Goal: Task Accomplishment & Management: Manage account settings

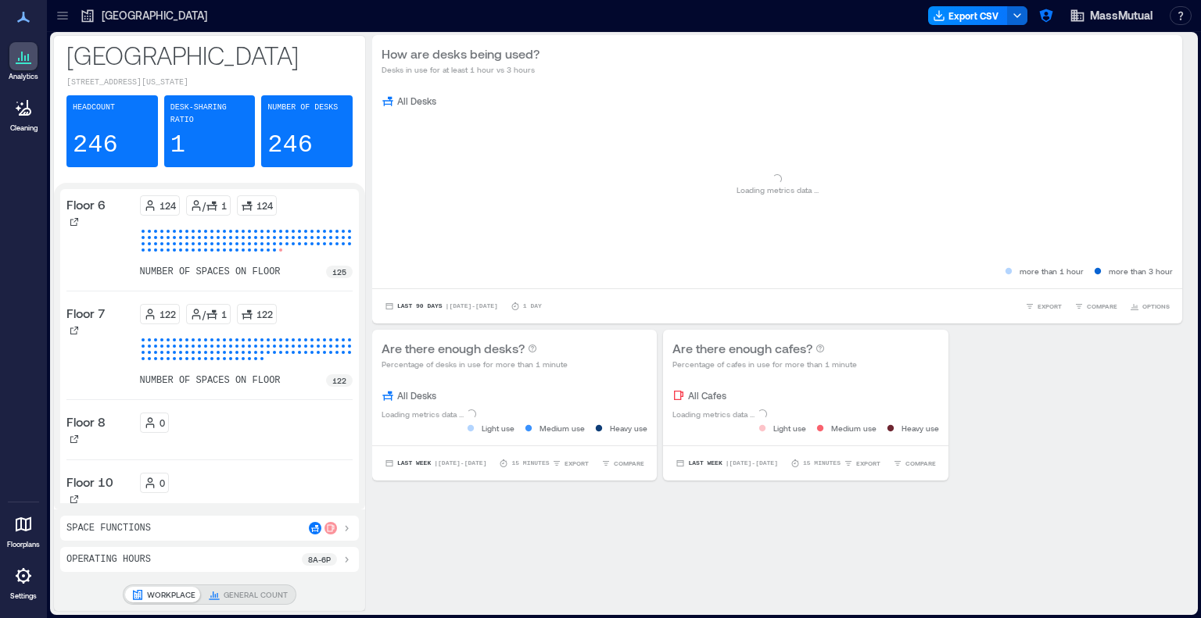
click at [29, 567] on icon at bounding box center [23, 576] width 19 height 19
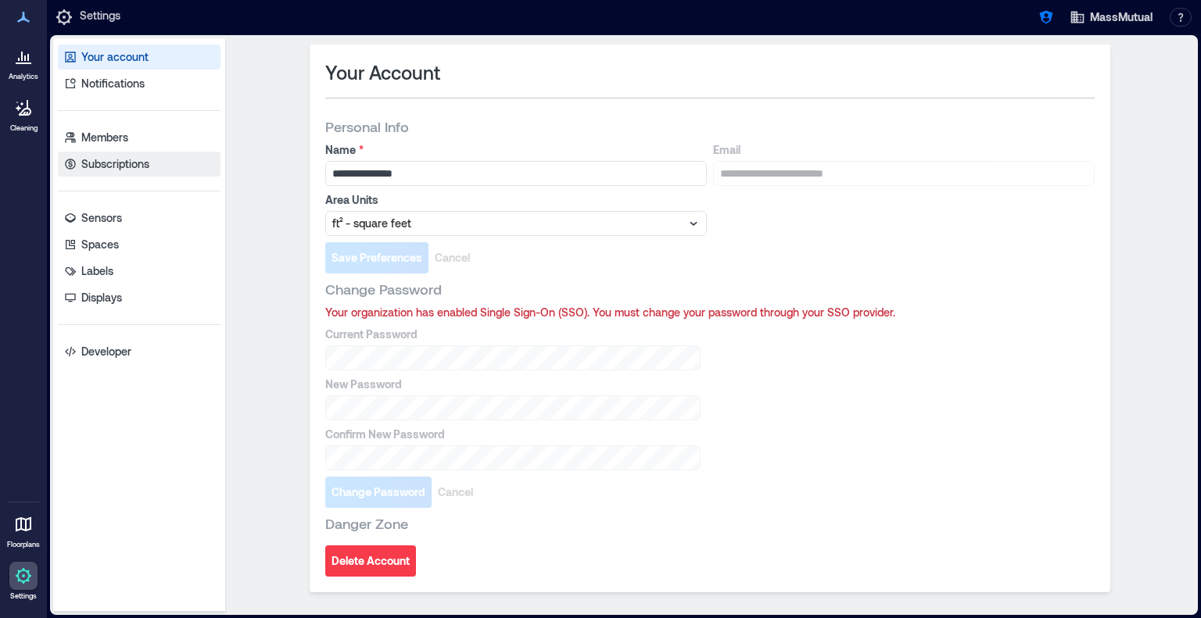
click at [117, 162] on p "Subscriptions" at bounding box center [115, 164] width 68 height 16
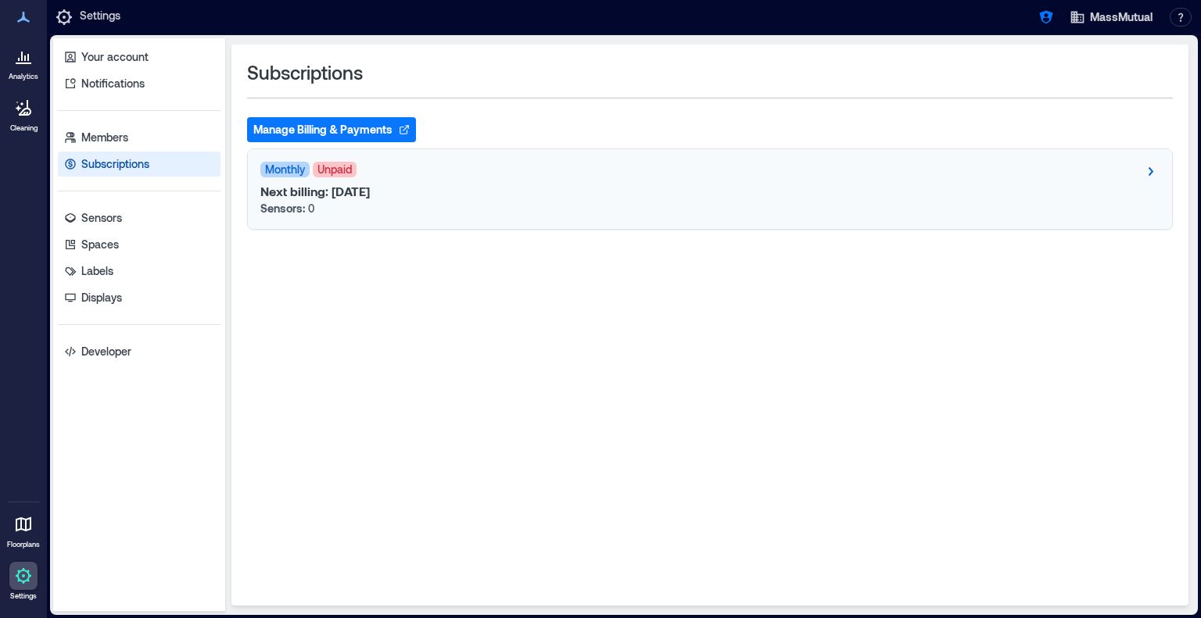
click at [949, 191] on div "Next billing: [DATE] Sensors: 0" at bounding box center [709, 200] width 899 height 33
click at [1156, 165] on icon at bounding box center [1150, 171] width 19 height 19
click at [1149, 170] on icon at bounding box center [1150, 171] width 19 height 19
click at [293, 131] on button "Manage Billing & Payments" at bounding box center [331, 129] width 169 height 25
click at [150, 55] on link "Your account" at bounding box center [139, 57] width 163 height 25
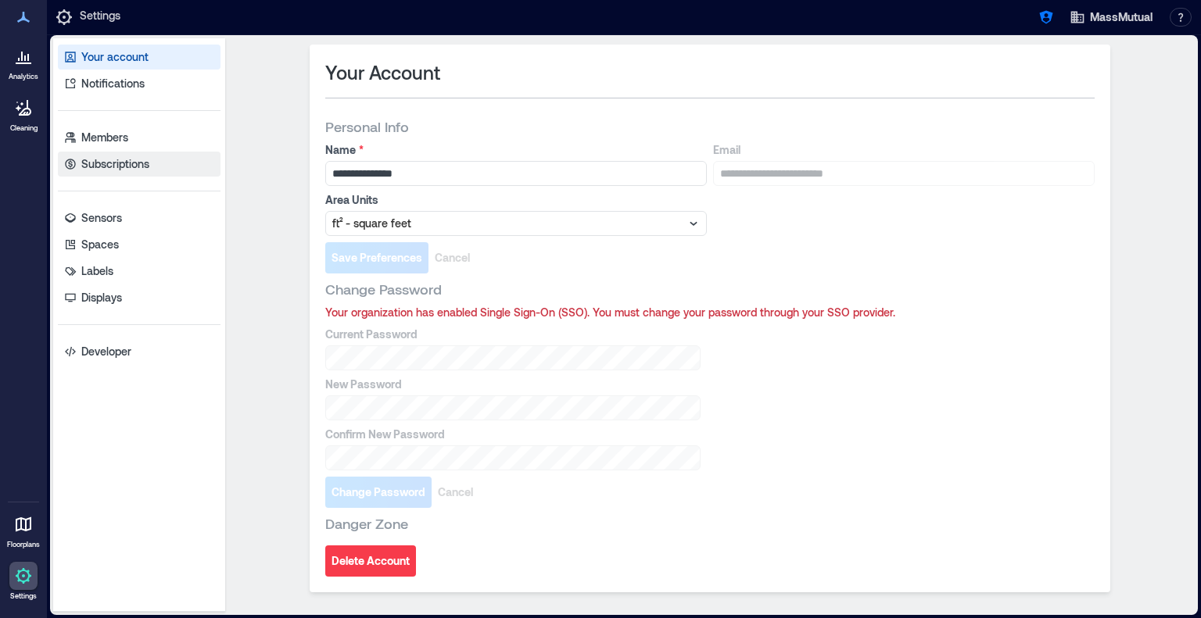
click at [154, 167] on link "Subscriptions" at bounding box center [139, 164] width 163 height 25
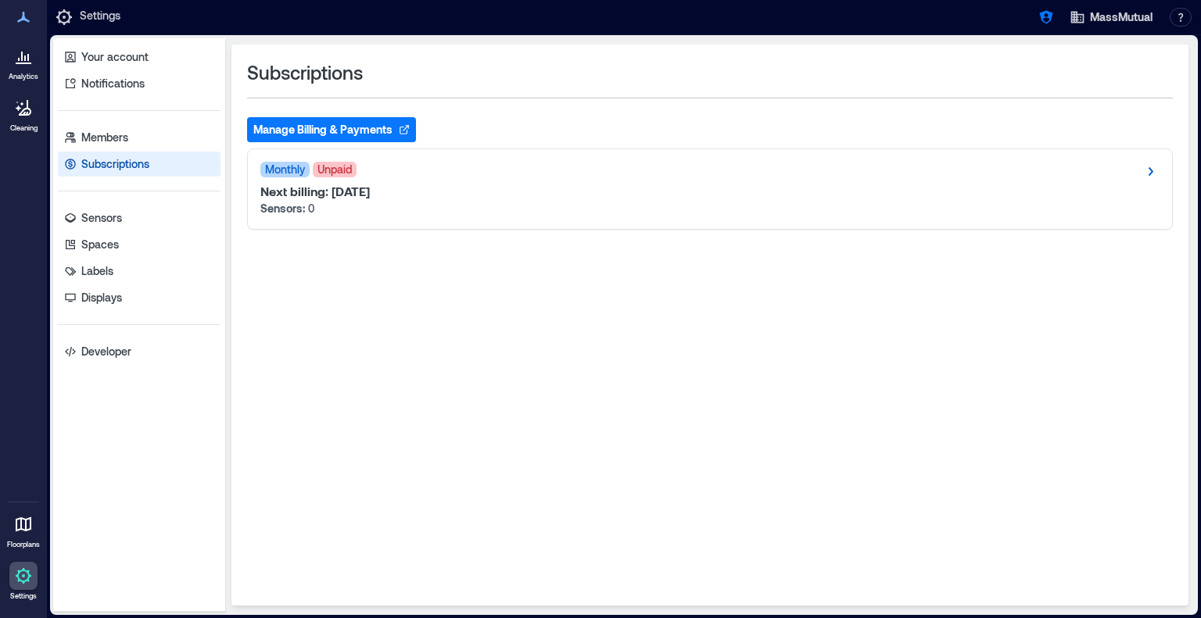
click at [328, 133] on button "Manage Billing & Payments" at bounding box center [331, 129] width 169 height 25
